Goal: Register for event/course

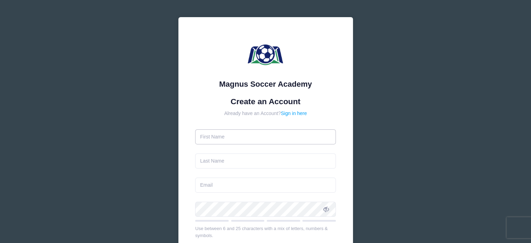
click at [263, 138] on input "text" at bounding box center [265, 136] width 141 height 15
type input "Jen"
type input "[PERSON_NAME]"
type input "[EMAIL_ADDRESS][DOMAIN_NAME]"
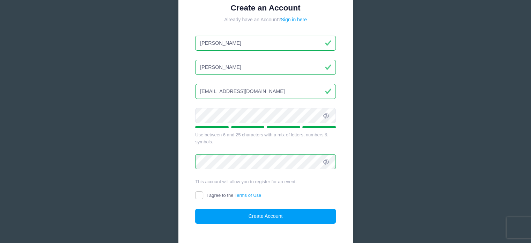
scroll to position [105, 0]
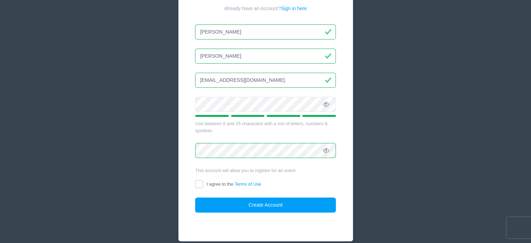
click at [203, 184] on label "I agree to the Terms of Use" at bounding box center [228, 184] width 66 height 7
click at [203, 184] on input "I agree to the Terms of Use" at bounding box center [199, 184] width 8 height 8
checkbox input "true"
click at [232, 204] on button "Create Account" at bounding box center [265, 204] width 141 height 15
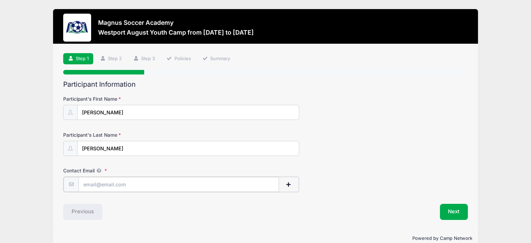
click at [121, 183] on input "Contact Email" at bounding box center [179, 184] width 201 height 15
type input "[EMAIL_ADDRESS][DOMAIN_NAME]"
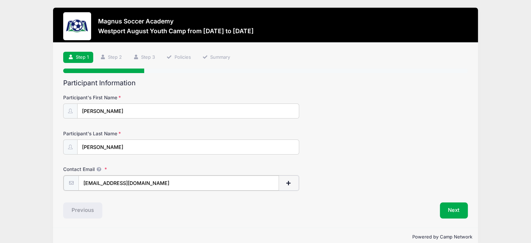
scroll to position [13, 0]
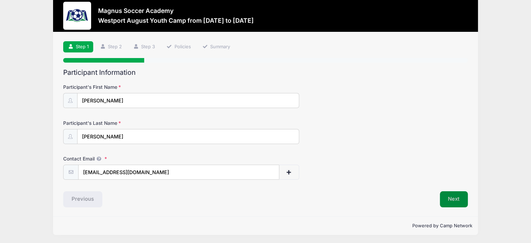
click at [456, 197] on button "Next" at bounding box center [454, 199] width 28 height 16
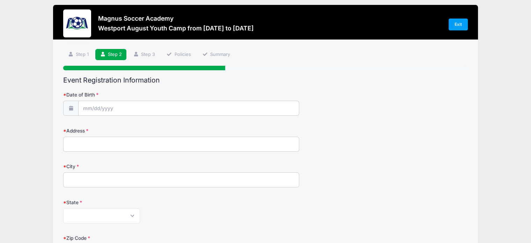
scroll to position [0, 0]
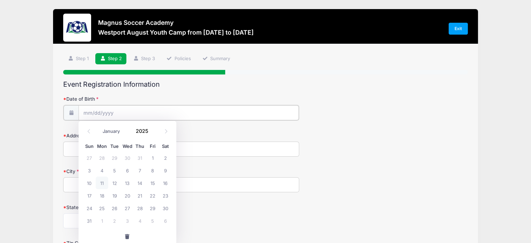
click at [86, 107] on input "Date of Birth" at bounding box center [189, 112] width 220 height 15
click at [99, 169] on span "4" at bounding box center [102, 170] width 13 height 13
type input "08/04/2025"
click at [113, 113] on input "08/04/2025" at bounding box center [189, 112] width 220 height 15
click at [152, 130] on span at bounding box center [153, 128] width 5 height 5
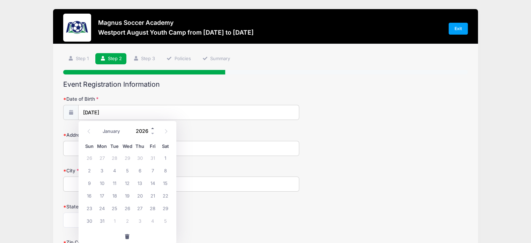
click at [153, 128] on span at bounding box center [153, 128] width 5 height 5
click at [154, 134] on span at bounding box center [153, 133] width 5 height 5
click at [153, 133] on span at bounding box center [153, 133] width 5 height 5
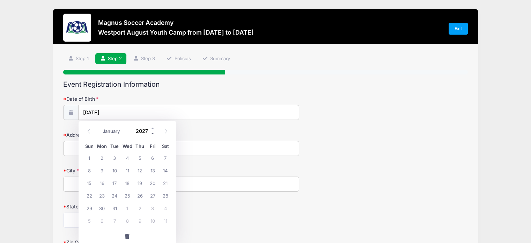
click at [151, 133] on span at bounding box center [153, 133] width 5 height 5
click at [151, 131] on span at bounding box center [153, 133] width 5 height 5
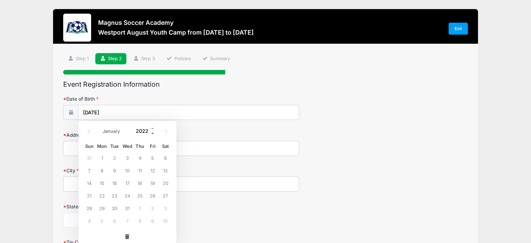
click at [151, 131] on span at bounding box center [153, 133] width 5 height 5
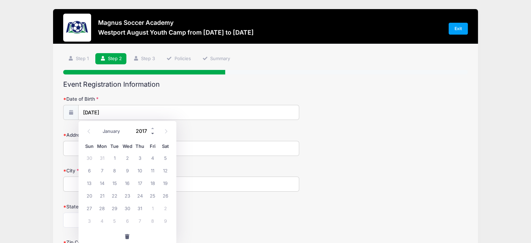
click at [151, 131] on span at bounding box center [153, 133] width 5 height 5
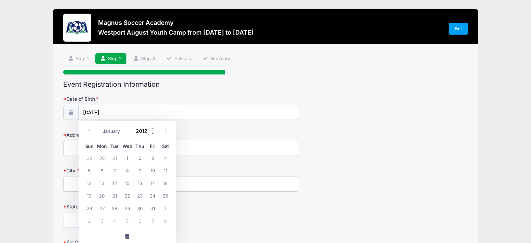
click at [151, 131] on span at bounding box center [153, 133] width 5 height 5
click at [138, 87] on h2 "Event Registration Information" at bounding box center [265, 84] width 405 height 8
click at [124, 113] on input "08/04/2025" at bounding box center [189, 112] width 220 height 15
click at [151, 133] on span at bounding box center [153, 133] width 5 height 5
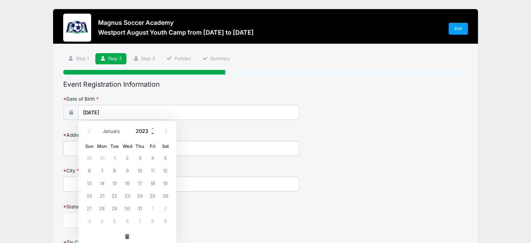
click at [152, 133] on span at bounding box center [153, 133] width 5 height 5
click at [151, 132] on span at bounding box center [153, 133] width 5 height 5
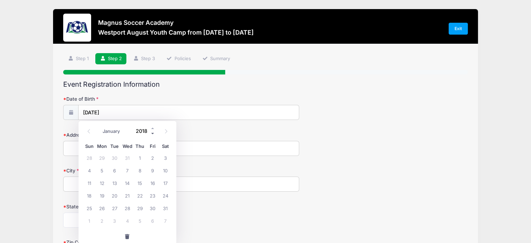
click at [151, 132] on span at bounding box center [153, 133] width 5 height 5
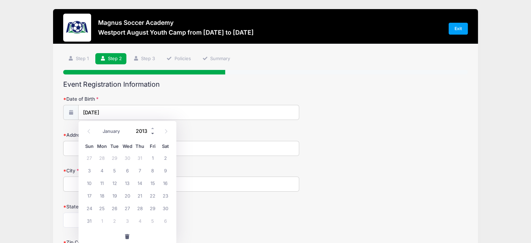
click at [151, 132] on span at bounding box center [153, 133] width 5 height 5
click at [152, 127] on span at bounding box center [153, 128] width 5 height 5
type input "2011"
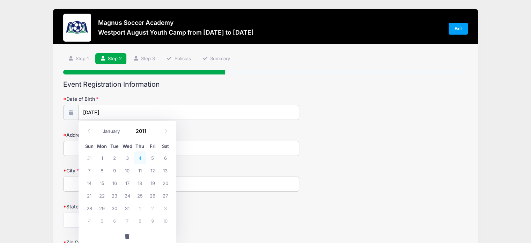
click at [141, 158] on span "4" at bounding box center [140, 157] width 13 height 13
type input "08/04/2011"
click at [108, 143] on input "Address" at bounding box center [181, 148] width 236 height 15
type input "27 Paulette Lane"
type input "Wappingers"
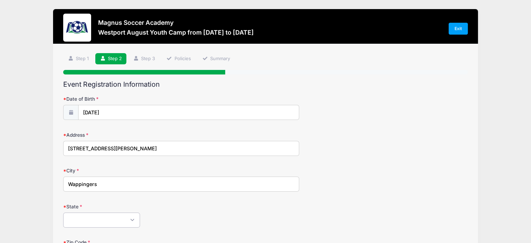
select select "NY"
type input "12590"
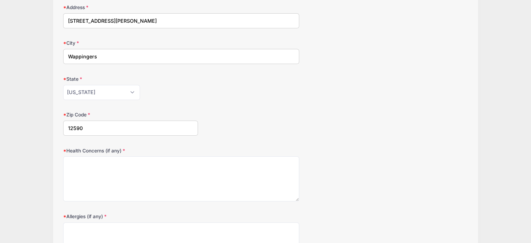
scroll to position [140, 0]
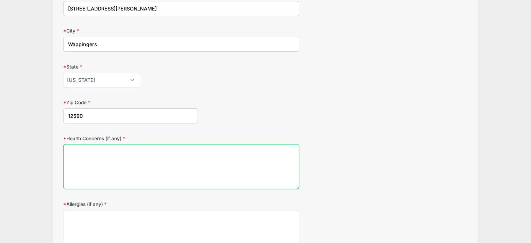
click at [108, 149] on textarea "Health Concerns (if any)" at bounding box center [181, 166] width 236 height 45
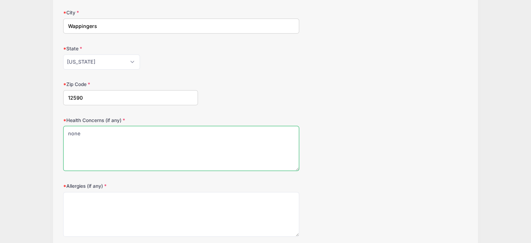
scroll to position [175, 0]
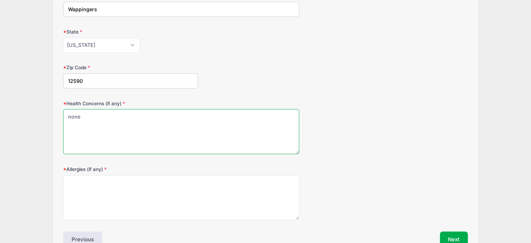
type textarea "none"
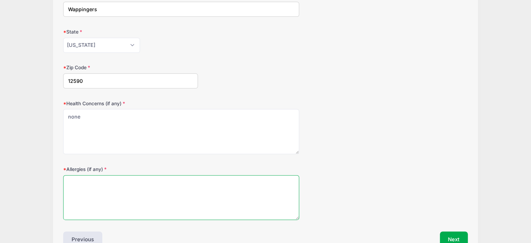
click at [98, 190] on textarea "Allergies (if any)" at bounding box center [181, 197] width 236 height 45
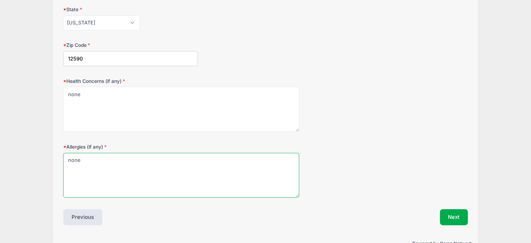
scroll to position [215, 0]
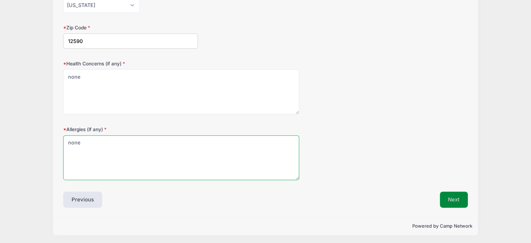
type textarea "none"
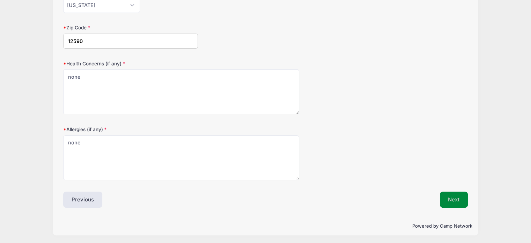
click at [462, 203] on button "Next" at bounding box center [454, 199] width 28 height 16
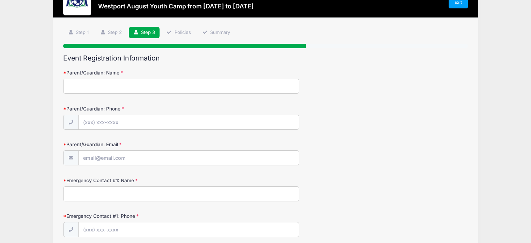
scroll to position [0, 0]
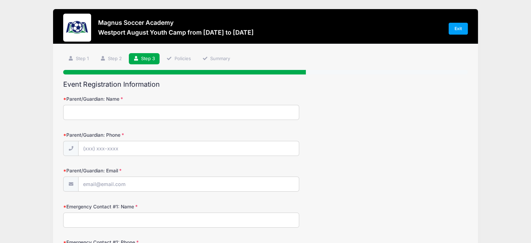
click at [123, 113] on input "Parent/Guardian: Name" at bounding box center [181, 112] width 236 height 15
type input "Jen Lopez"
type input "(914) 473-1086"
type input "[EMAIL_ADDRESS][DOMAIN_NAME]"
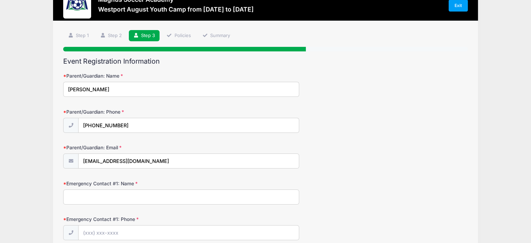
scroll to position [35, 0]
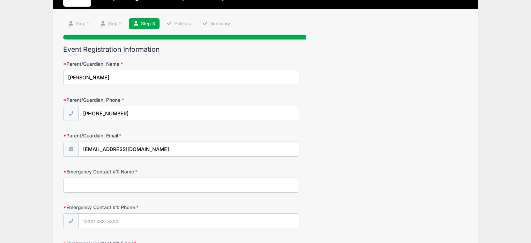
click at [114, 183] on input "Emergency Contact #1: Name" at bounding box center [181, 185] width 236 height 15
type input "Jen Lopez"
type input "(914) 473-1086"
type input "[EMAIL_ADDRESS][DOMAIN_NAME]"
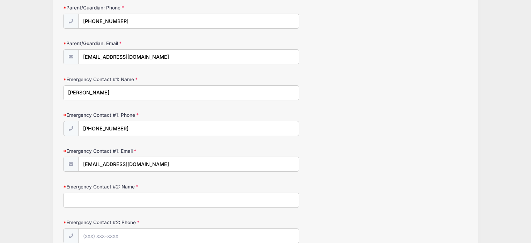
scroll to position [140, 0]
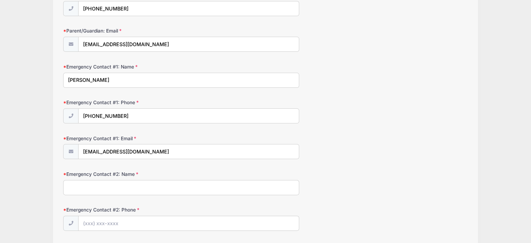
click at [148, 184] on input "Emergency Contact #2: Name" at bounding box center [181, 187] width 236 height 15
type input "e"
type input "Eli Lopez"
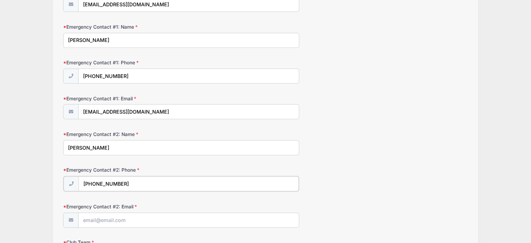
scroll to position [210, 0]
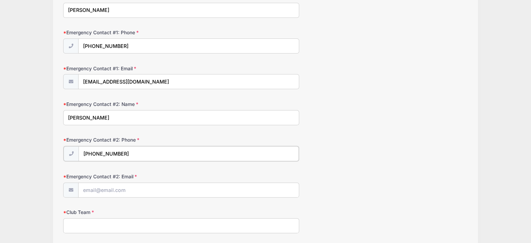
type input "(914) 473-1095"
click at [99, 186] on input "Emergency Contact #2: Email" at bounding box center [189, 189] width 220 height 15
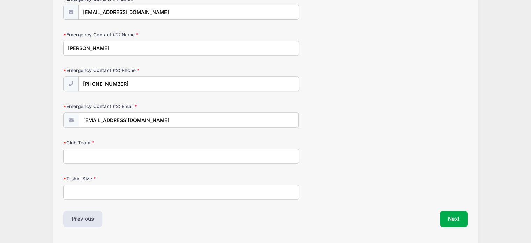
scroll to position [280, 0]
type input "teamspartansoccer@outlook.com"
click at [97, 151] on input "Club Team" at bounding box center [181, 154] width 236 height 15
click at [100, 188] on input "T-shirt Size" at bounding box center [181, 190] width 236 height 15
click at [98, 149] on input "Club Team" at bounding box center [181, 154] width 236 height 15
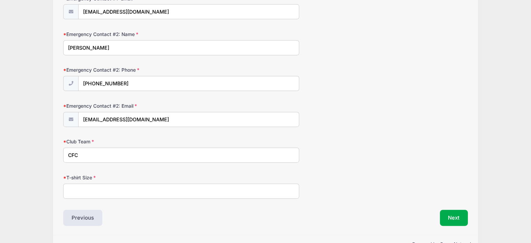
type input "CFC"
click at [110, 187] on input "T-shirt Size" at bounding box center [181, 190] width 236 height 15
type input "AS"
click at [453, 213] on button "Next" at bounding box center [454, 218] width 28 height 16
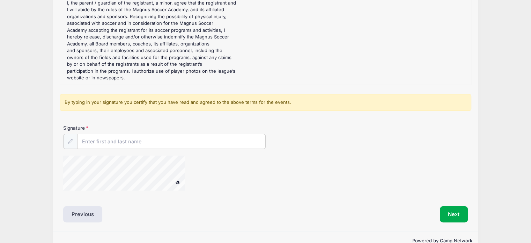
scroll to position [133, 0]
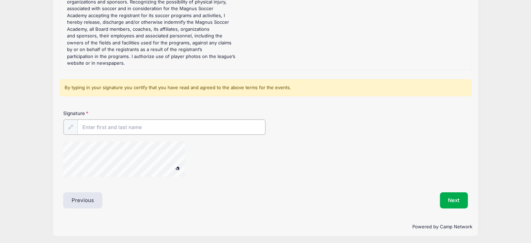
click at [112, 126] on input "Signature" at bounding box center [172, 127] width 188 height 15
type input "Jennifer Lopez"
click at [461, 197] on button "Next" at bounding box center [454, 199] width 28 height 16
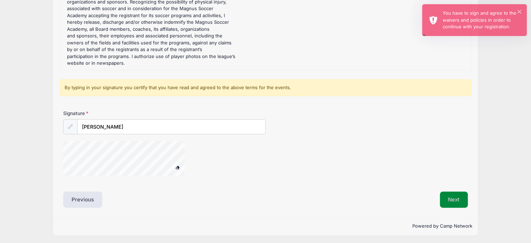
click at [445, 195] on button "Next" at bounding box center [454, 199] width 28 height 16
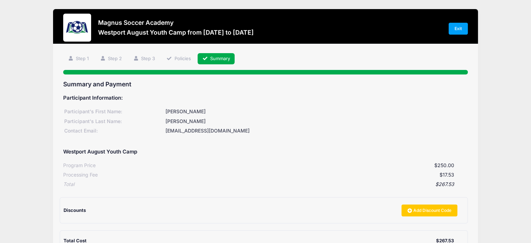
scroll to position [70, 0]
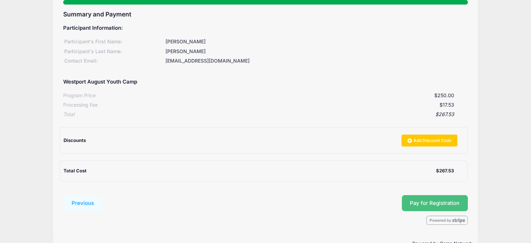
click at [425, 204] on span "Pay for Registration" at bounding box center [435, 203] width 50 height 6
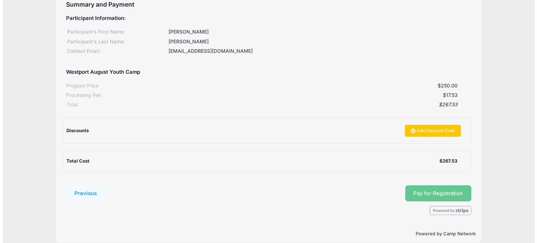
scroll to position [88, 0]
